Goal: Task Accomplishment & Management: Complete application form

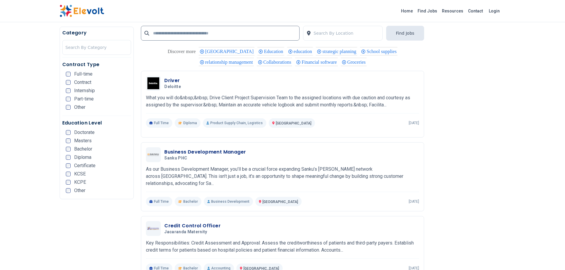
scroll to position [1219, 0]
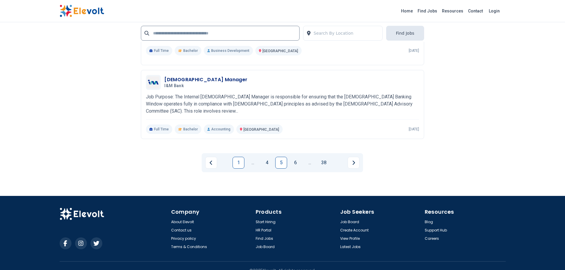
click at [242, 157] on link "1" at bounding box center [238, 163] width 12 height 12
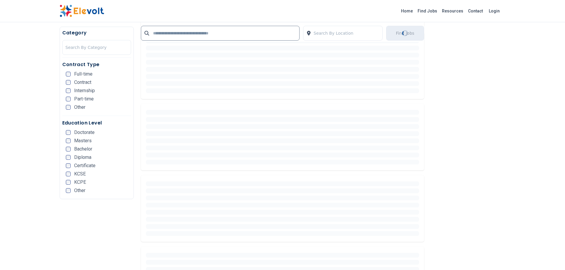
scroll to position [293, 0]
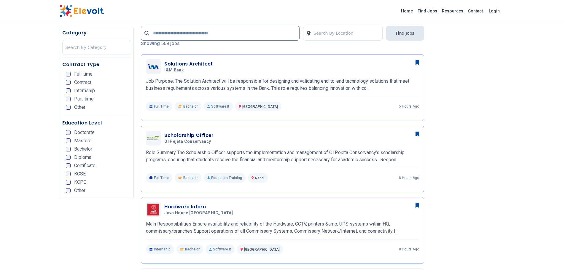
scroll to position [145, 0]
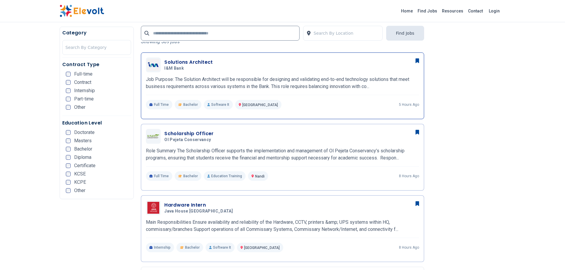
click at [191, 62] on h3 "Solutions Architect" at bounding box center [188, 62] width 49 height 7
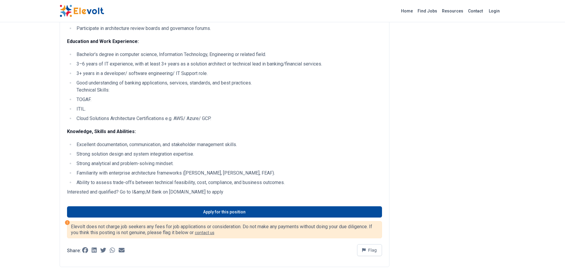
scroll to position [299, 0]
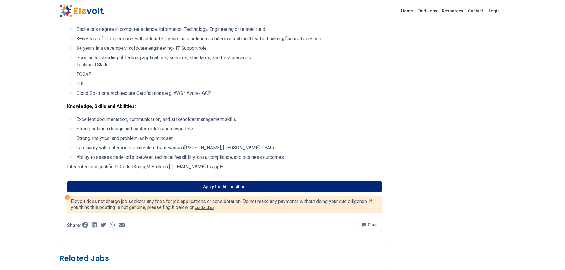
click at [268, 184] on link "Apply for this position" at bounding box center [224, 186] width 315 height 11
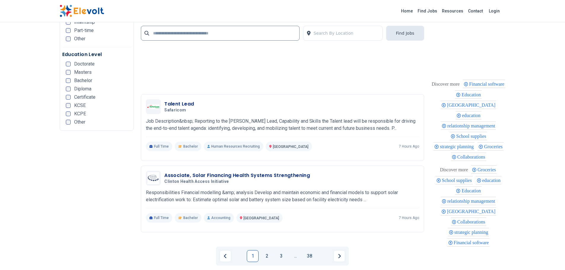
scroll to position [1357, 0]
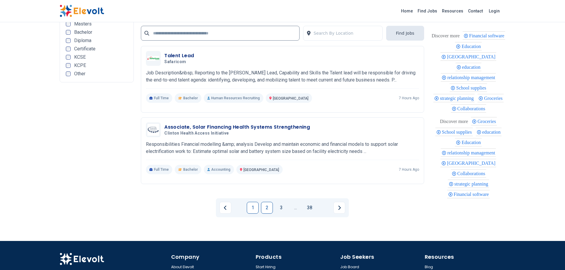
click at [264, 208] on link "2" at bounding box center [267, 208] width 12 height 12
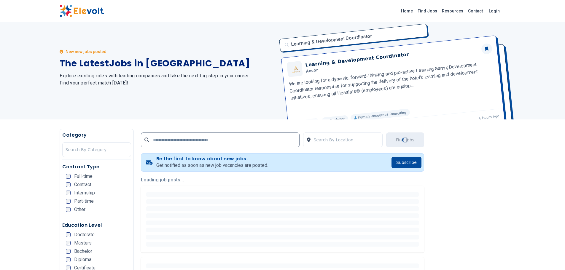
scroll to position [0, 0]
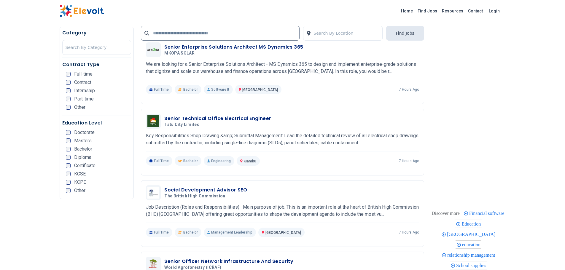
scroll to position [232, 0]
